Goal: Information Seeking & Learning: Learn about a topic

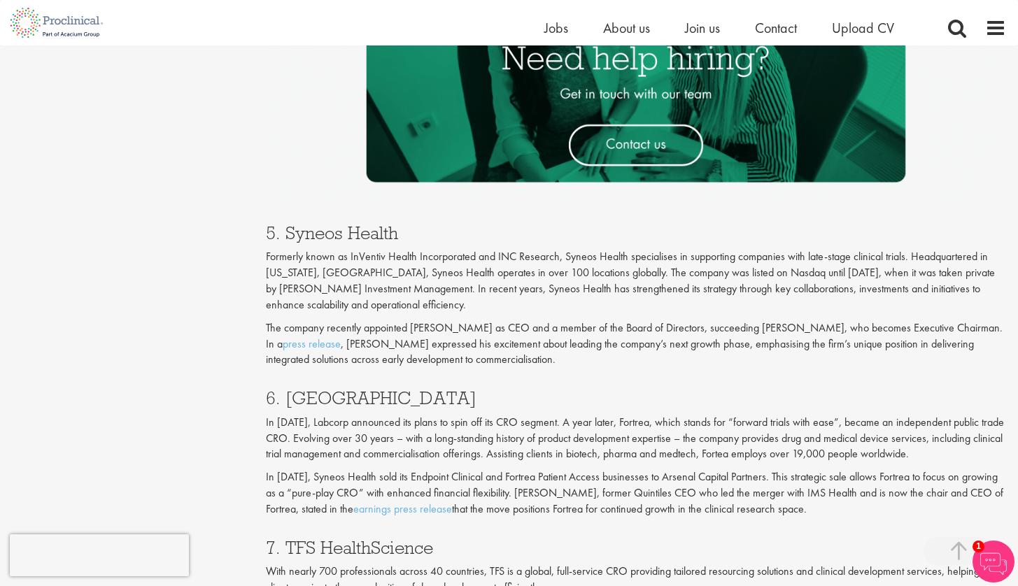
scroll to position [2266, 0]
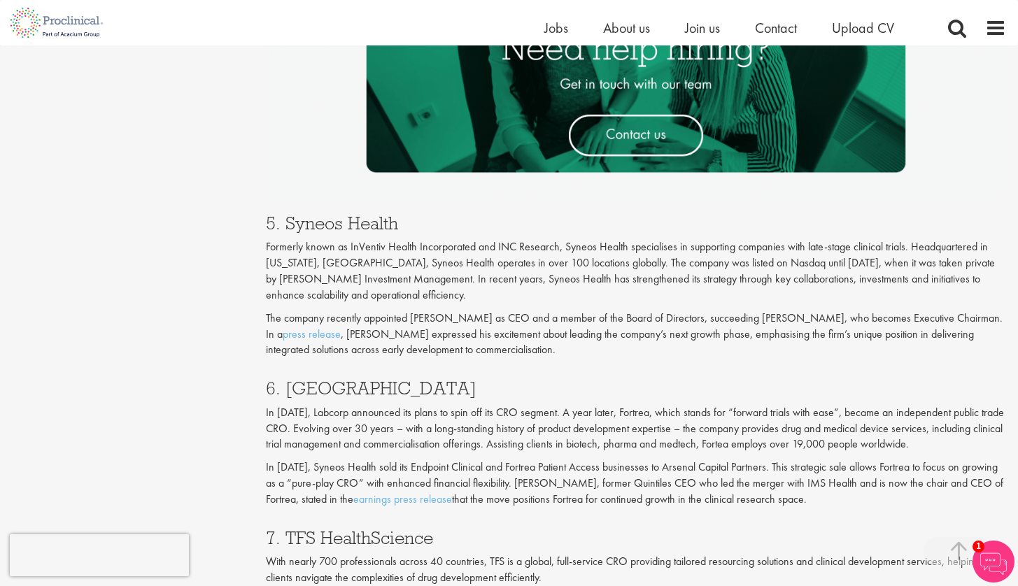
click at [316, 379] on h3 "6. [GEOGRAPHIC_DATA]" at bounding box center [636, 388] width 740 height 18
drag, startPoint x: 316, startPoint y: 346, endPoint x: 327, endPoint y: 336, distance: 14.9
click at [316, 379] on h3 "6. [GEOGRAPHIC_DATA]" at bounding box center [636, 388] width 740 height 18
copy h3 "Fortrea"
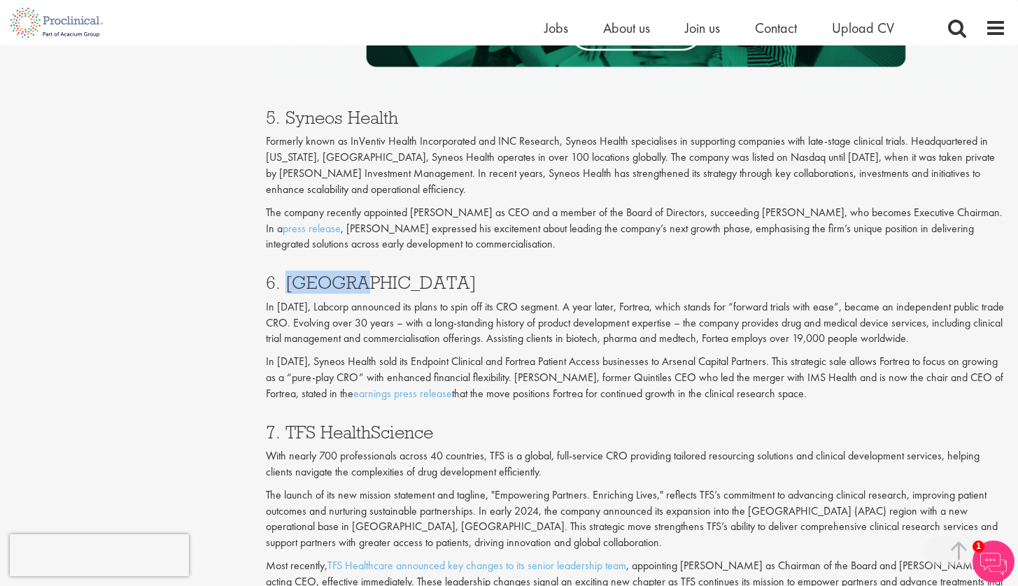
scroll to position [2374, 0]
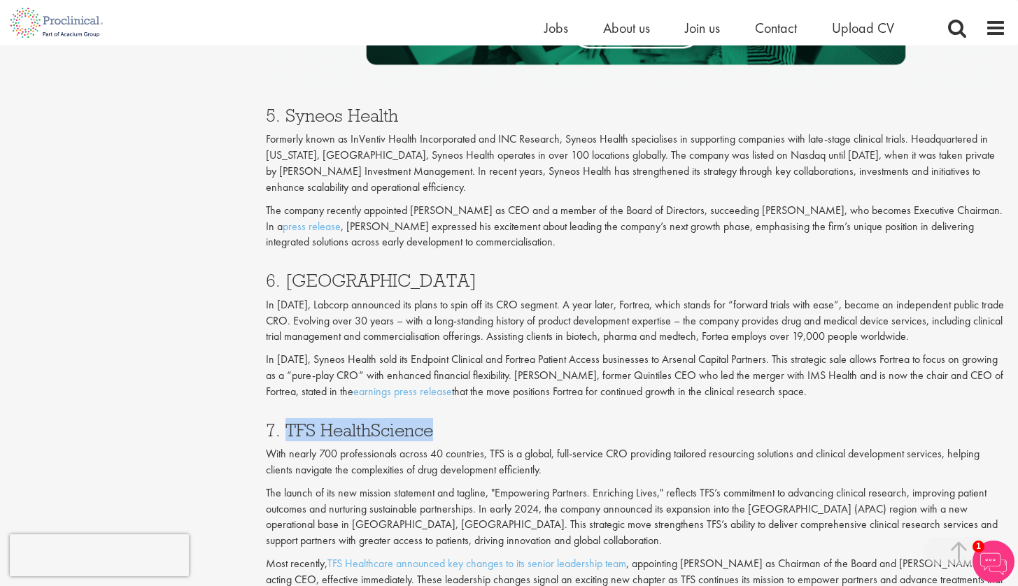
drag, startPoint x: 283, startPoint y: 380, endPoint x: 466, endPoint y: 381, distance: 182.5
click at [466, 421] on h3 "7. TFS HealthScience" at bounding box center [636, 430] width 740 height 18
copy h3 "TFS HealthScience"
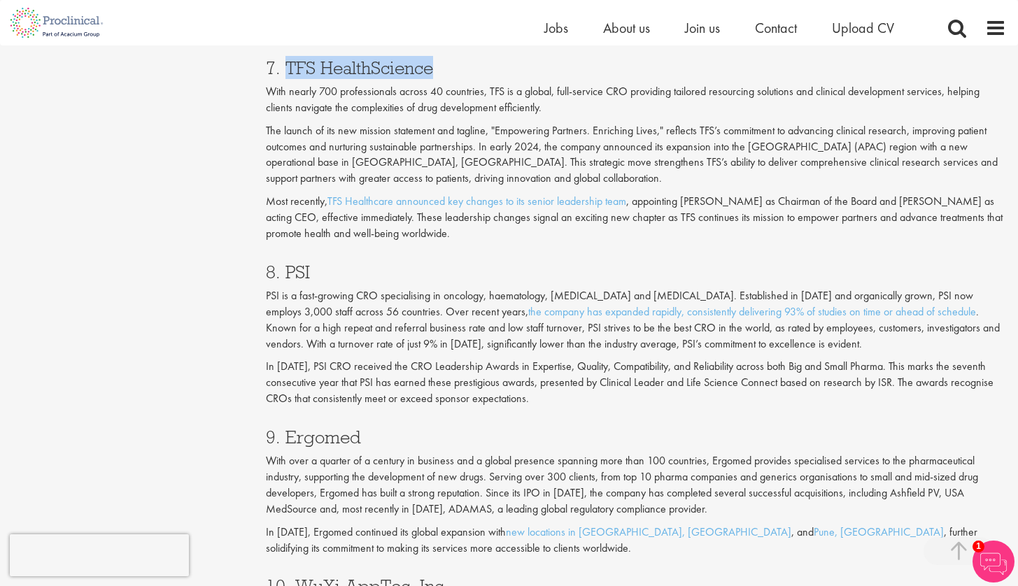
scroll to position [2736, 0]
click at [301, 262] on h3 "8. PSI" at bounding box center [636, 271] width 740 height 18
copy h3 "PSI"
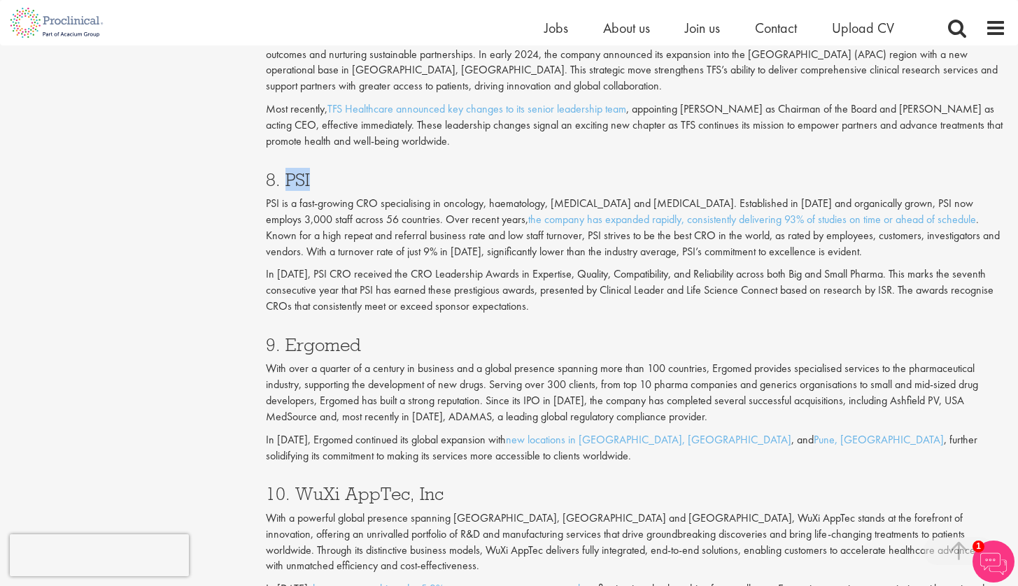
scroll to position [2885, 0]
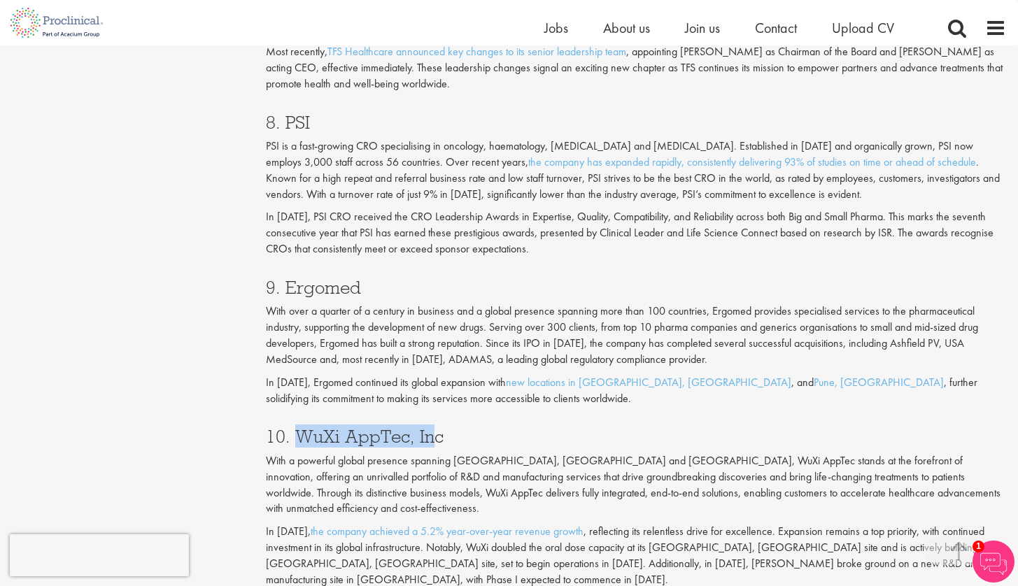
drag, startPoint x: 296, startPoint y: 371, endPoint x: 435, endPoint y: 364, distance: 139.3
click at [435, 427] on h3 "10. WuXi AppTec, Inc" at bounding box center [636, 436] width 740 height 18
copy h3 "WuXi AppTec, In"
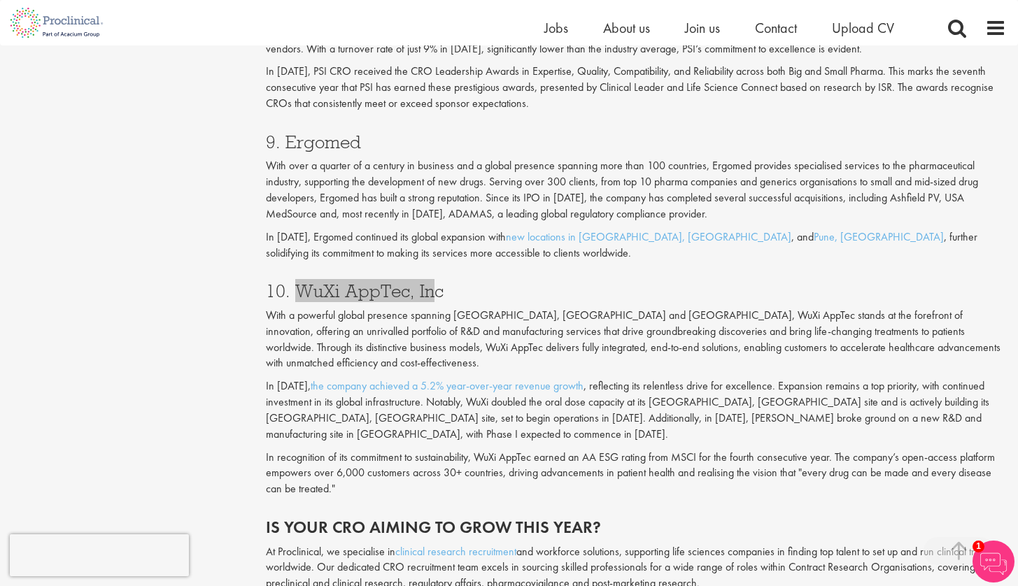
scroll to position [3030, 0]
